Goal: Transaction & Acquisition: Purchase product/service

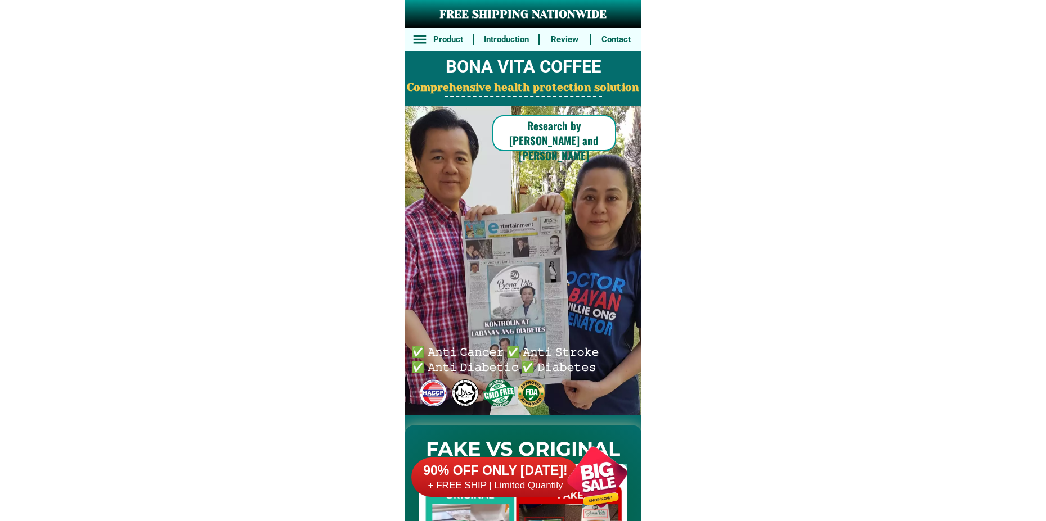
click at [528, 470] on h6 "90% OFF ONLY [DATE]!" at bounding box center [495, 471] width 169 height 17
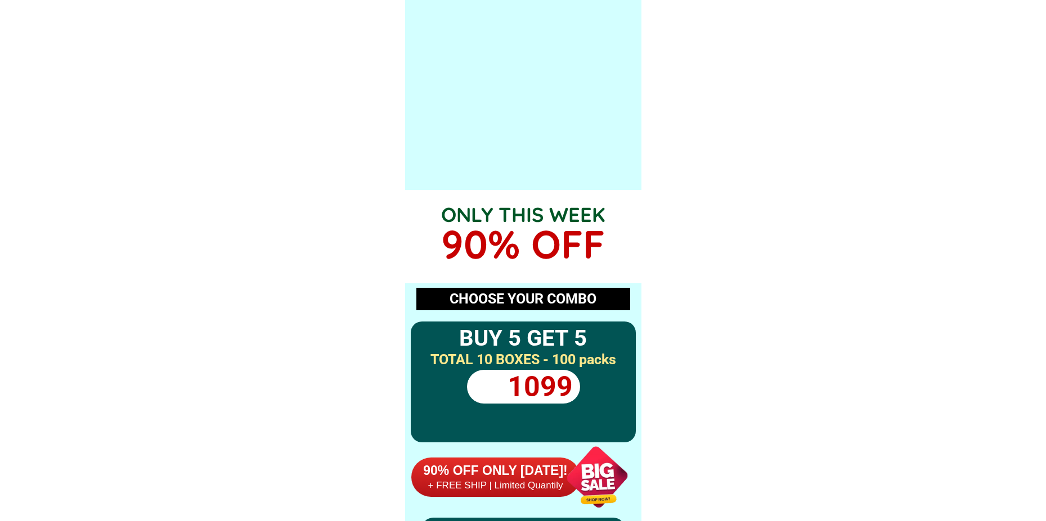
scroll to position [8272, 0]
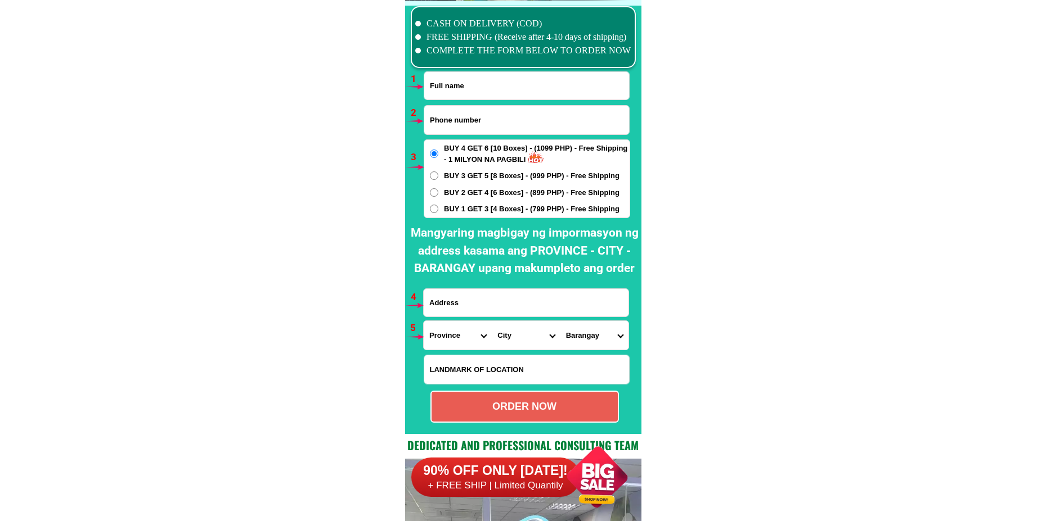
click at [502, 84] on input "Input full_name" at bounding box center [526, 86] width 205 height 28
paste input "[PERSON_NAME] [PERSON_NAME]"
type input "[PERSON_NAME] [PERSON_NAME]"
click at [465, 119] on input "Input phone_number" at bounding box center [526, 120] width 205 height 29
paste input "09914966983"
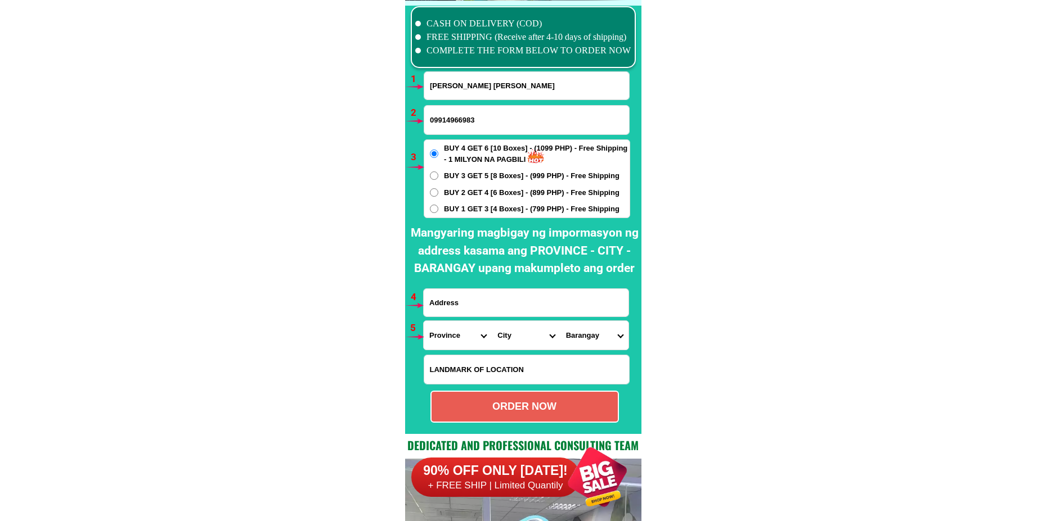
type input "09914966983"
click at [469, 205] on span "BUY 1 GET 3 [4 Boxes] - (799 PHP) - Free Shipping" at bounding box center [532, 209] width 176 height 11
click at [438, 205] on input "BUY 1 GET 3 [4 Boxes] - (799 PHP) - Free Shipping" at bounding box center [434, 209] width 8 height 8
radio input "true"
click at [482, 311] on input "Input address" at bounding box center [526, 303] width 205 height 28
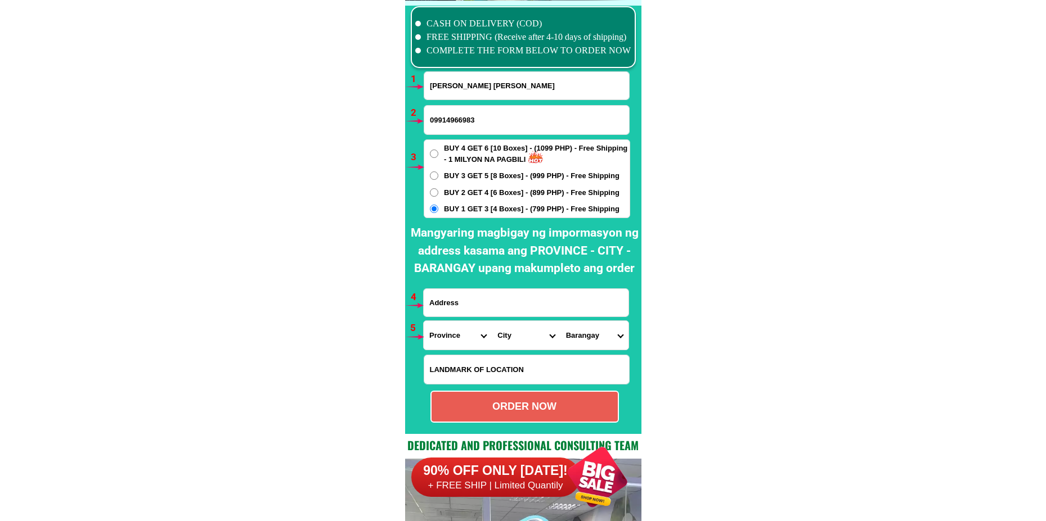
paste input "[PERSON_NAME] 377 Calumpang Cerca Indang Cavite purok 4"
type input "[PERSON_NAME] 377 Calumpang Cerca Indang Cavite purok 4"
click at [460, 331] on select "Province [GEOGRAPHIC_DATA] [GEOGRAPHIC_DATA] [GEOGRAPHIC_DATA] [GEOGRAPHIC_DATA…" at bounding box center [458, 335] width 68 height 29
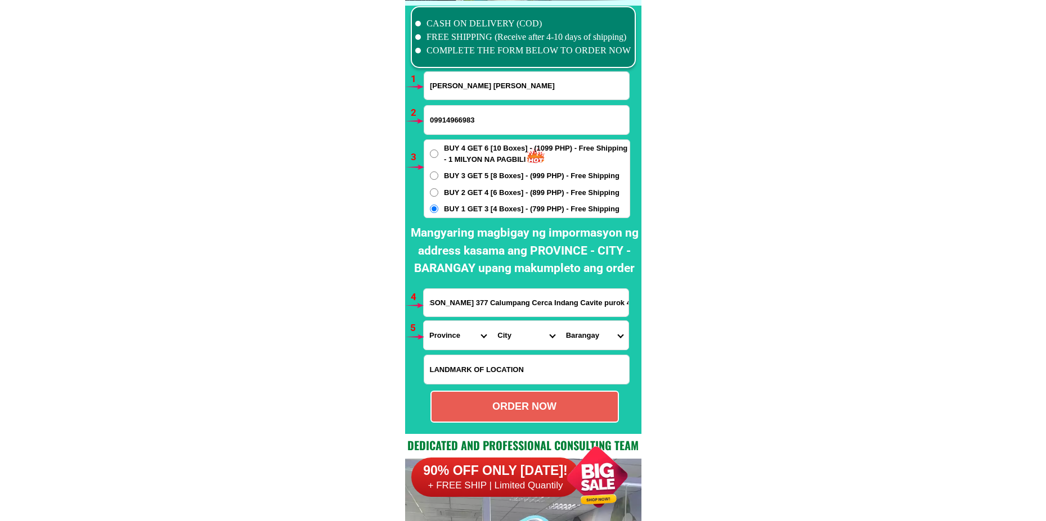
scroll to position [0, 0]
select select "63_826"
click at [424, 321] on select "Province [GEOGRAPHIC_DATA] [GEOGRAPHIC_DATA] [GEOGRAPHIC_DATA] [GEOGRAPHIC_DATA…" at bounding box center [458, 335] width 68 height 29
click at [512, 338] on select "City [PERSON_NAME] [PERSON_NAME] [GEOGRAPHIC_DATA]-city [GEOGRAPHIC_DATA]-[GEOG…" at bounding box center [526, 335] width 68 height 29
select select "63_8266882"
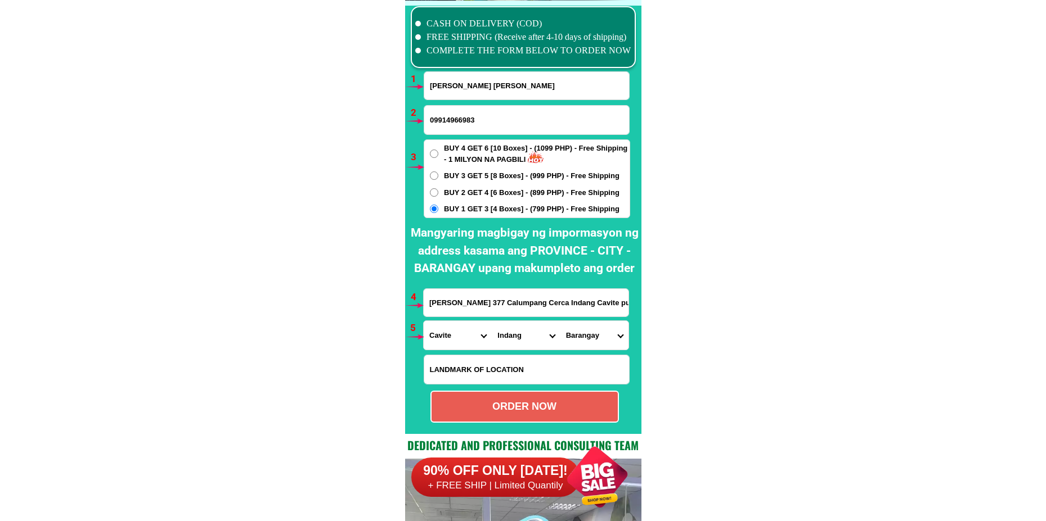
click at [492, 321] on select "City [PERSON_NAME] [PERSON_NAME] [GEOGRAPHIC_DATA]-city [GEOGRAPHIC_DATA]-[GEOG…" at bounding box center [526, 335] width 68 height 29
click at [569, 344] on select "Barangay Agus-us Alulod Banaba cerca [GEOGRAPHIC_DATA] lejos Bancod Barangay 1 …" at bounding box center [594, 335] width 68 height 29
select select "63_82668829085"
click at [560, 321] on select "Barangay Agus-us Alulod Banaba cerca [GEOGRAPHIC_DATA] lejos Bancod Barangay 1 …" at bounding box center [594, 335] width 68 height 29
click at [543, 404] on div "ORDER NOW" at bounding box center [524, 406] width 186 height 15
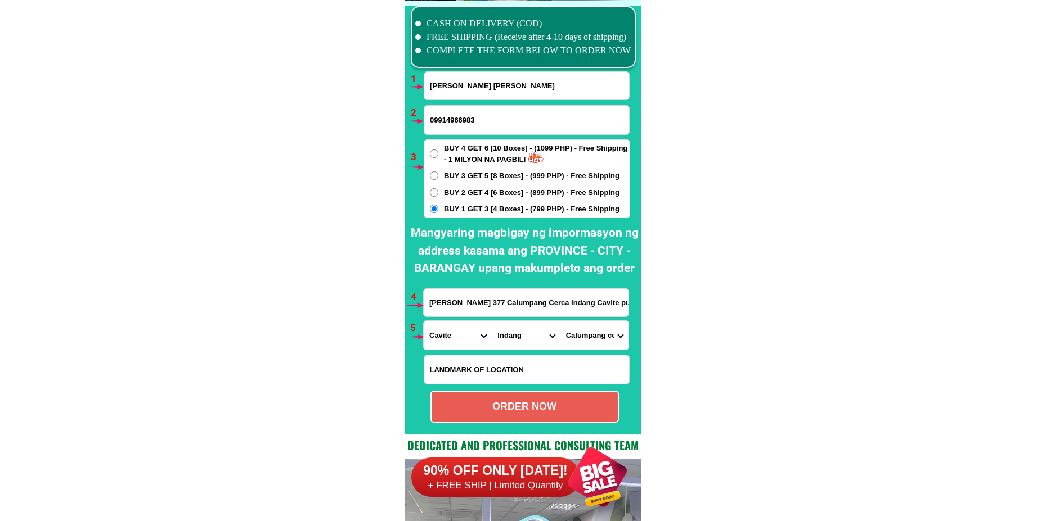
radio input "true"
